Goal: Information Seeking & Learning: Check status

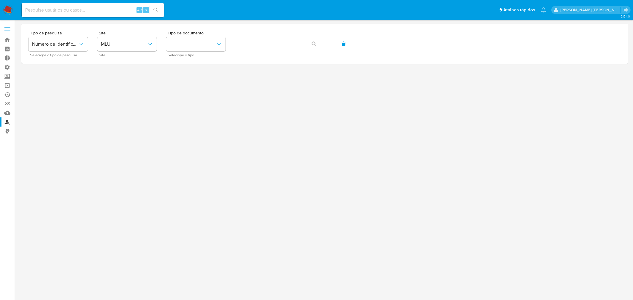
click at [93, 11] on input at bounding box center [93, 10] width 142 height 8
click at [94, 11] on input at bounding box center [93, 10] width 142 height 8
type input "RODRIGUESMORAISMARISA"
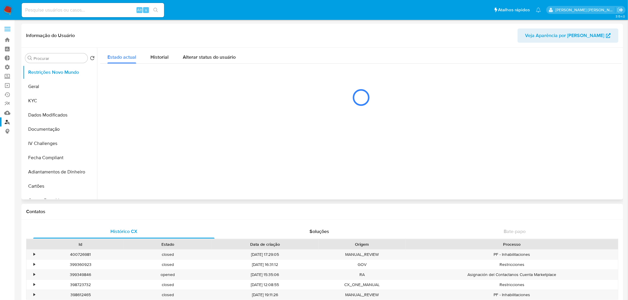
select select "10"
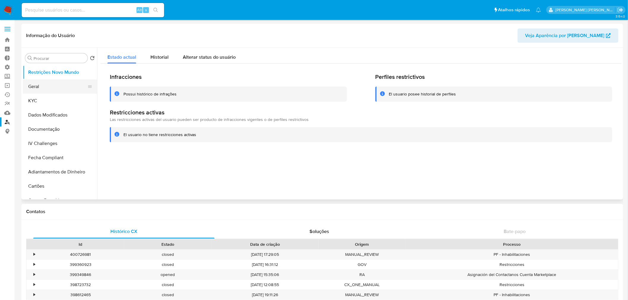
click at [42, 82] on button "Geral" at bounding box center [57, 86] width 69 height 14
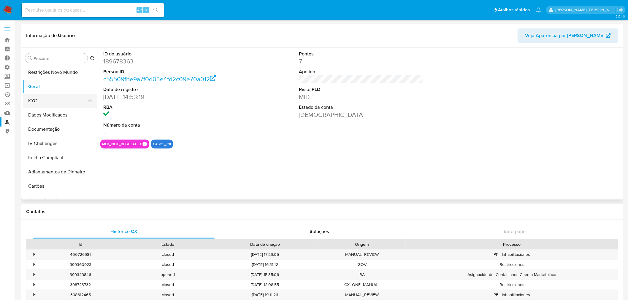
click at [45, 103] on button "KYC" at bounding box center [57, 101] width 69 height 14
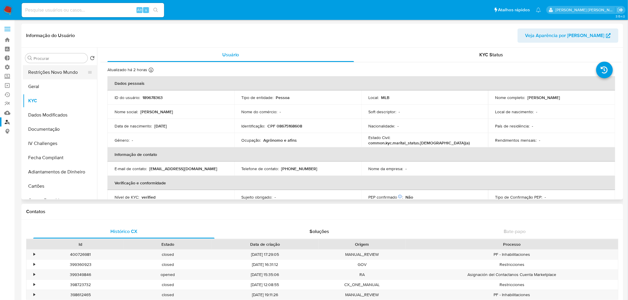
click at [49, 72] on button "Restrições Novo Mundo" at bounding box center [57, 72] width 69 height 14
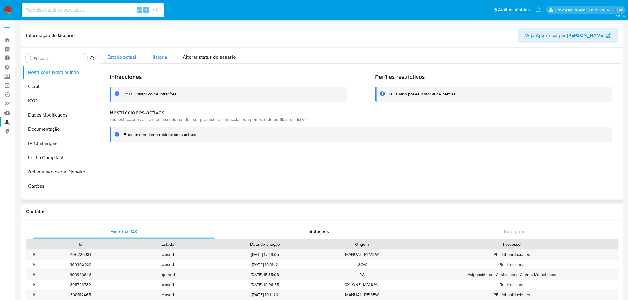
click at [162, 57] on span "Historial" at bounding box center [159, 57] width 18 height 7
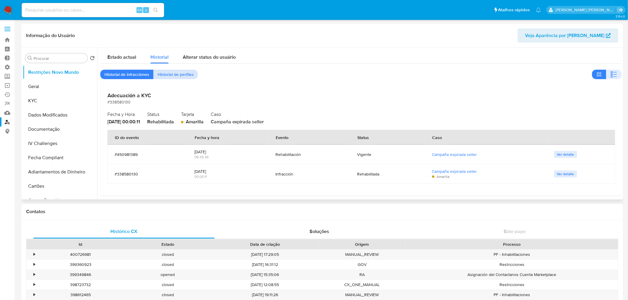
click at [177, 75] on span "Historial de perfiles" at bounding box center [175, 74] width 36 height 8
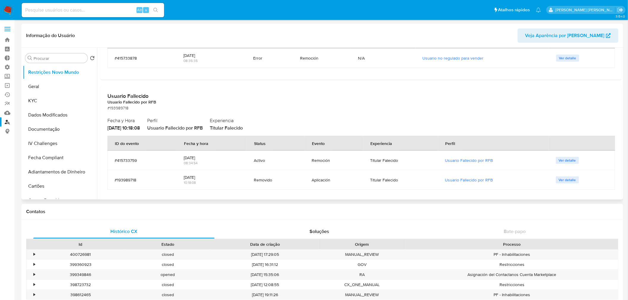
scroll to position [111, 0]
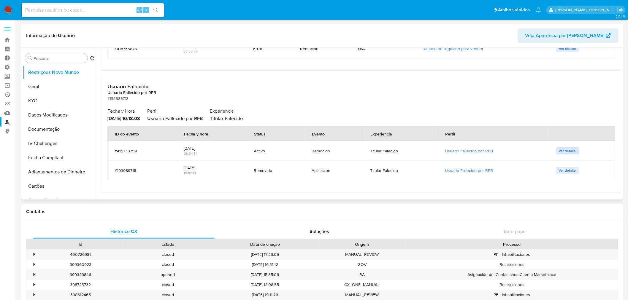
click at [558, 149] on span "Ver detalle" at bounding box center [566, 151] width 17 height 6
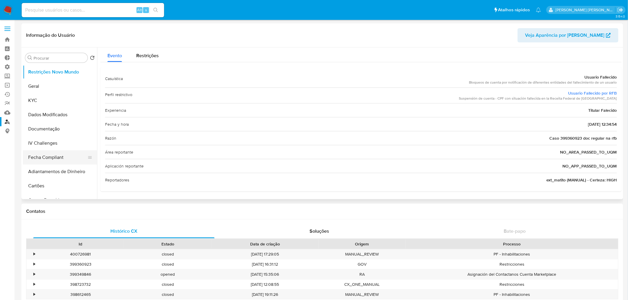
scroll to position [0, 0]
click at [49, 86] on button "Geral" at bounding box center [57, 86] width 69 height 14
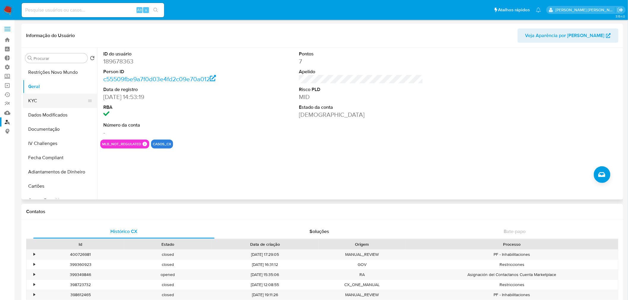
click at [35, 99] on button "KYC" at bounding box center [57, 101] width 69 height 14
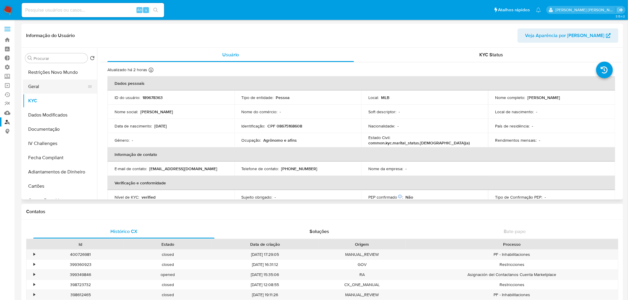
click at [38, 89] on button "Geral" at bounding box center [57, 86] width 69 height 14
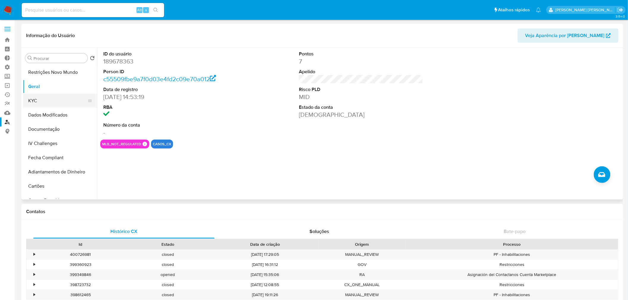
click at [37, 99] on button "KYC" at bounding box center [57, 101] width 69 height 14
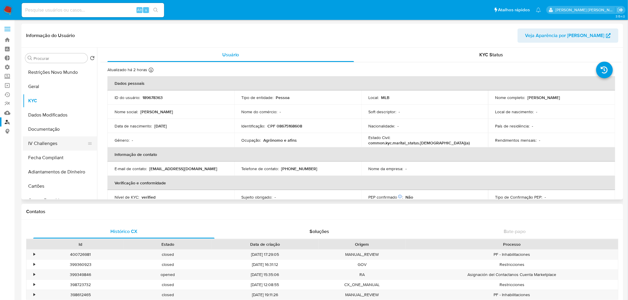
click at [53, 147] on button "IV Challenges" at bounding box center [57, 143] width 69 height 14
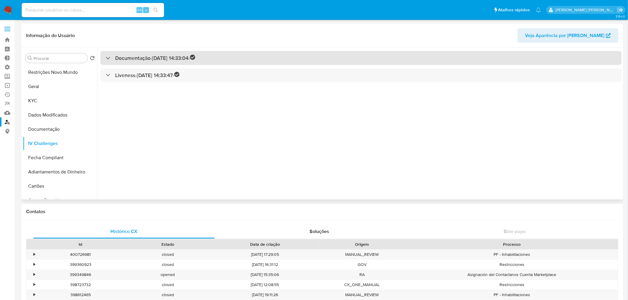
click at [103, 62] on div "Documentação - [DATE] 14:33:04 -" at bounding box center [360, 58] width 521 height 14
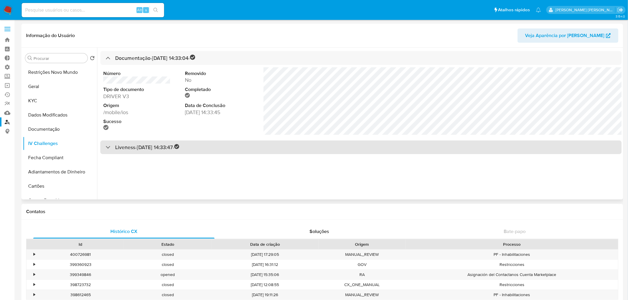
click at [109, 152] on div "Liveness - [DATE] 14:33:47 -" at bounding box center [360, 148] width 521 height 14
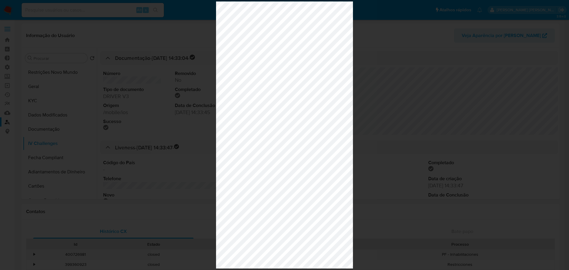
drag, startPoint x: 120, startPoint y: 136, endPoint x: 103, endPoint y: 125, distance: 19.7
click at [120, 136] on div at bounding box center [284, 135] width 569 height 270
click at [43, 87] on div at bounding box center [284, 135] width 569 height 270
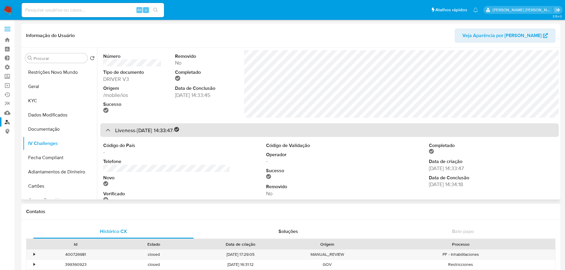
scroll to position [33, 0]
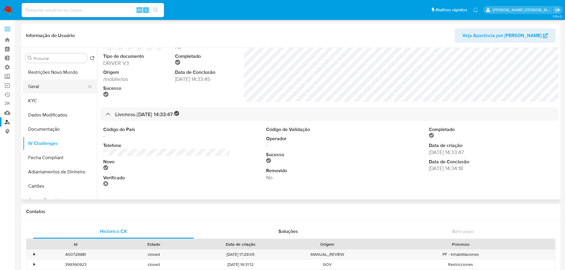
click at [50, 84] on button "Geral" at bounding box center [57, 86] width 69 height 14
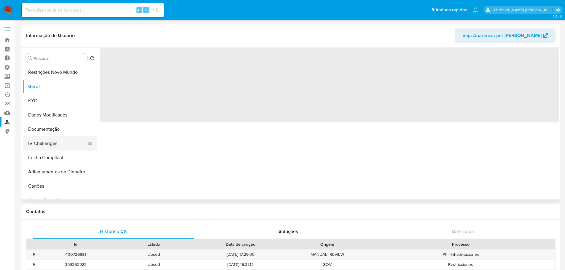
scroll to position [0, 0]
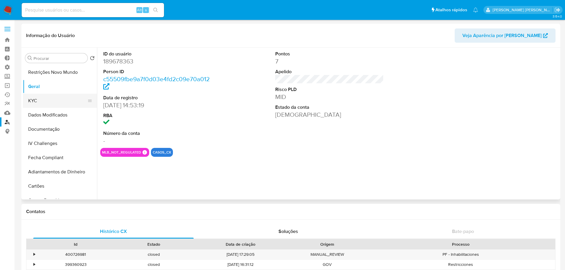
click at [39, 106] on button "KYC" at bounding box center [57, 101] width 69 height 14
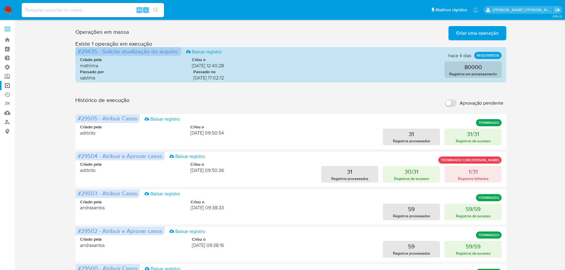
click at [60, 7] on input at bounding box center [93, 10] width 142 height 8
type input "RODRIGUESMORAISMARISA"
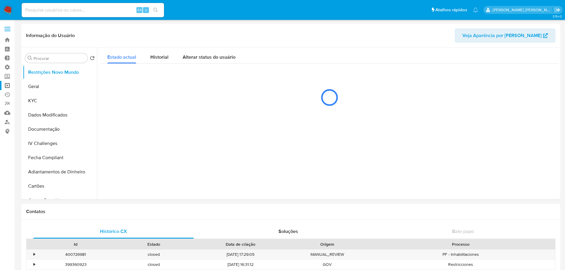
select select "10"
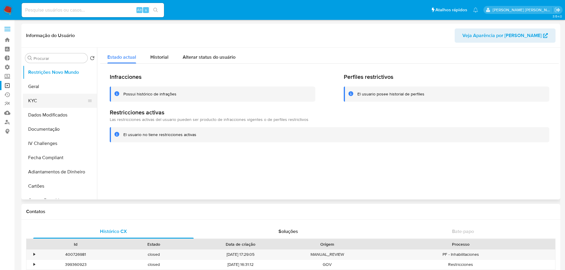
click at [43, 102] on button "KYC" at bounding box center [57, 101] width 69 height 14
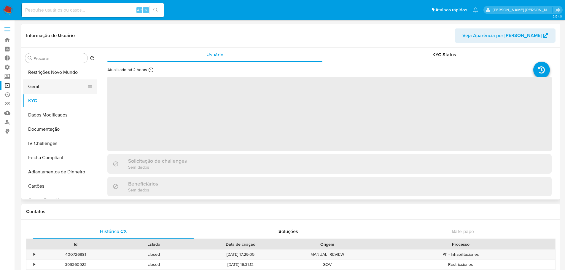
click at [50, 87] on button "Geral" at bounding box center [57, 86] width 69 height 14
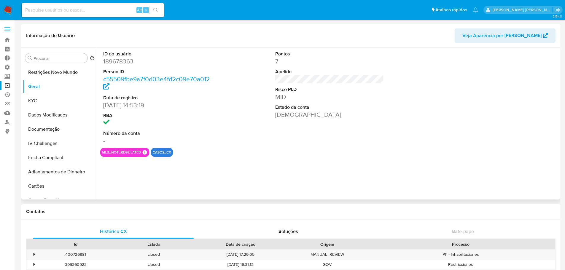
click at [114, 60] on dd "189678363" at bounding box center [157, 61] width 109 height 8
copy dd "189678363"
click at [54, 74] on button "Restrições Novo Mundo" at bounding box center [57, 72] width 69 height 14
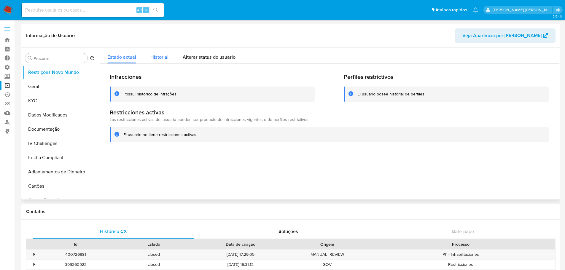
click at [155, 57] on span "Historial" at bounding box center [159, 57] width 18 height 7
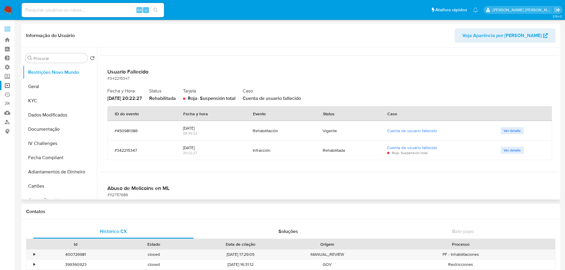
scroll to position [148, 0]
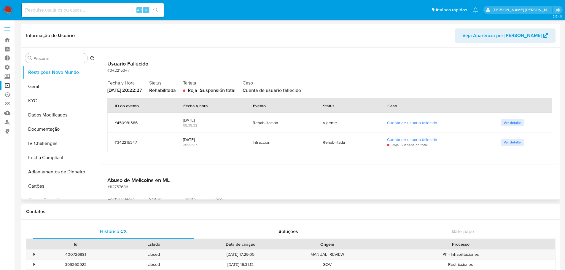
drag, startPoint x: 133, startPoint y: 90, endPoint x: 110, endPoint y: 88, distance: 22.6
click at [110, 88] on span "[DATE] 20:22:27" at bounding box center [124, 90] width 35 height 7
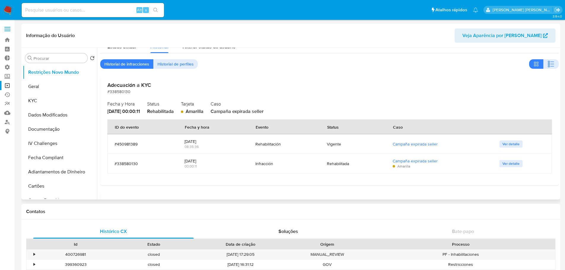
scroll to position [0, 0]
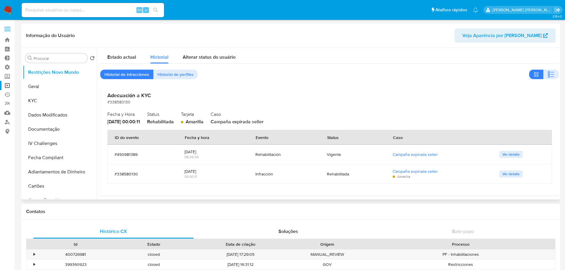
click at [162, 77] on span "Historial de perfiles" at bounding box center [175, 74] width 36 height 8
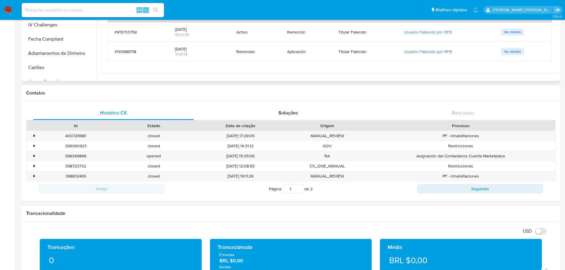
scroll to position [178, 0]
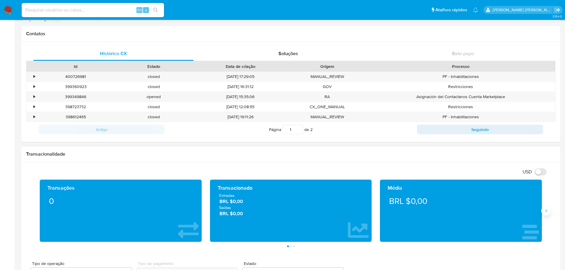
click at [546, 211] on icon "Siguiente" at bounding box center [546, 210] width 5 height 5
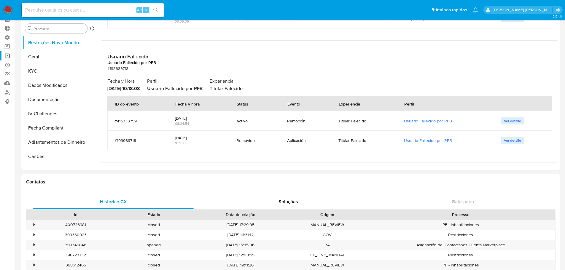
scroll to position [0, 0]
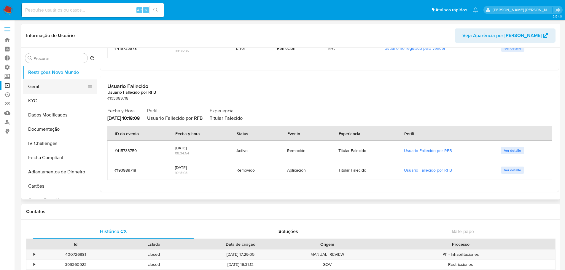
click at [46, 90] on button "Geral" at bounding box center [57, 86] width 69 height 14
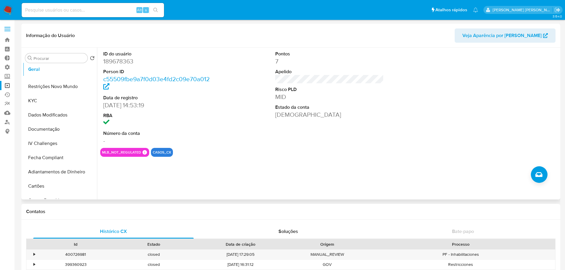
drag, startPoint x: 88, startPoint y: 86, endPoint x: 80, endPoint y: 69, distance: 19.0
click at [80, 69] on ul "Restrições Novo Mundo Geral KYC Dados Modificados Documentação IV Challenges Fe…" at bounding box center [60, 132] width 74 height 134
click at [57, 100] on button "KYC" at bounding box center [57, 101] width 69 height 14
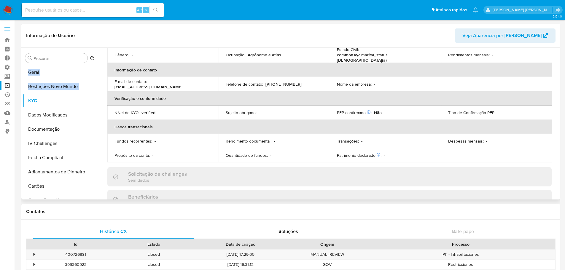
scroll to position [89, 0]
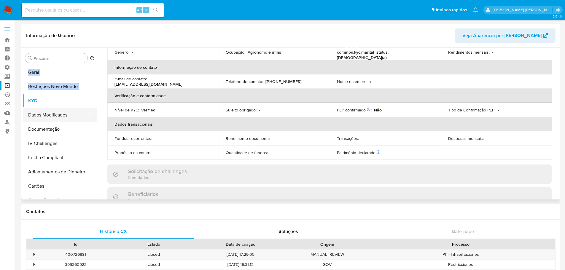
click at [61, 117] on button "Dados Modificados" at bounding box center [57, 115] width 69 height 14
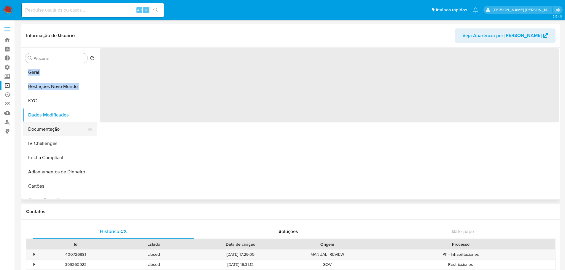
scroll to position [0, 0]
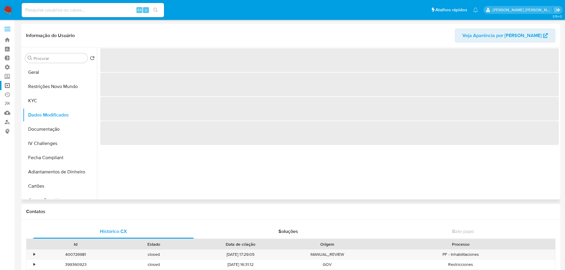
click at [182, 163] on div "‌ ‌ ‌ ‌" at bounding box center [328, 124] width 462 height 152
